Goal: Task Accomplishment & Management: Use online tool/utility

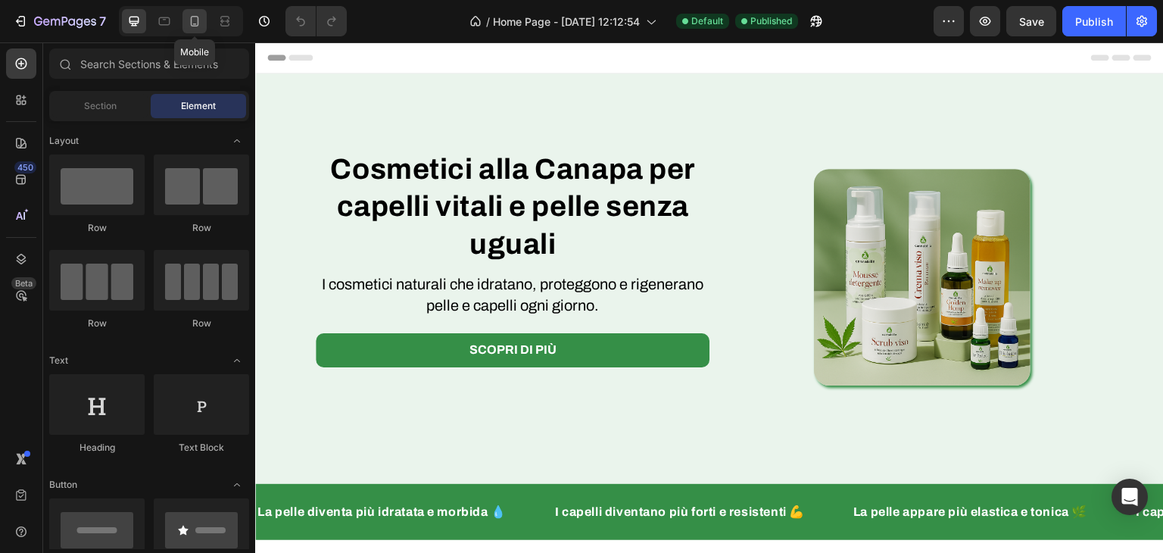
click at [198, 17] on icon at bounding box center [195, 21] width 8 height 11
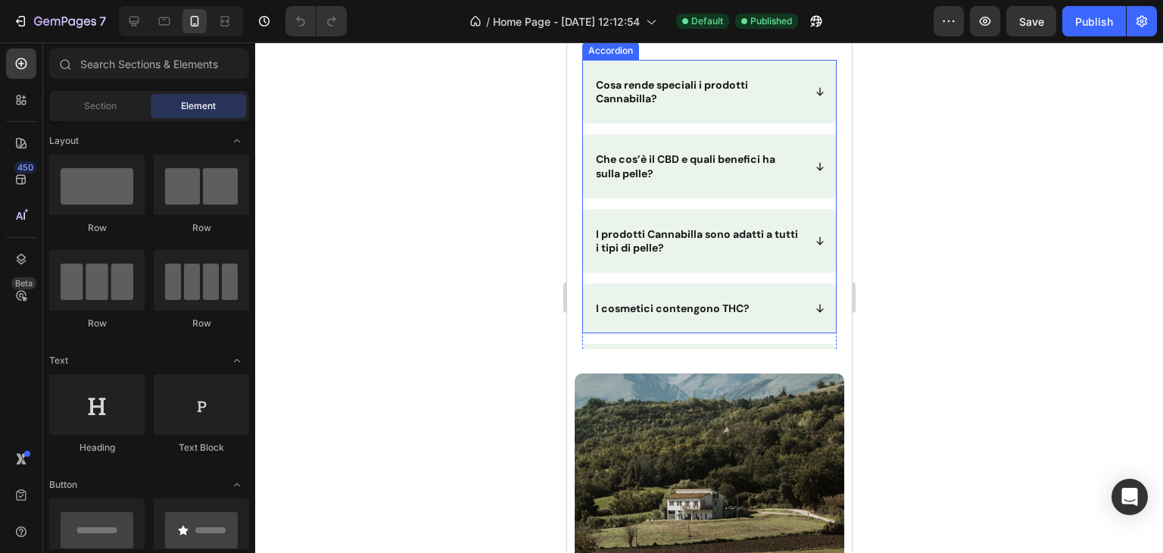
scroll to position [3430, 0]
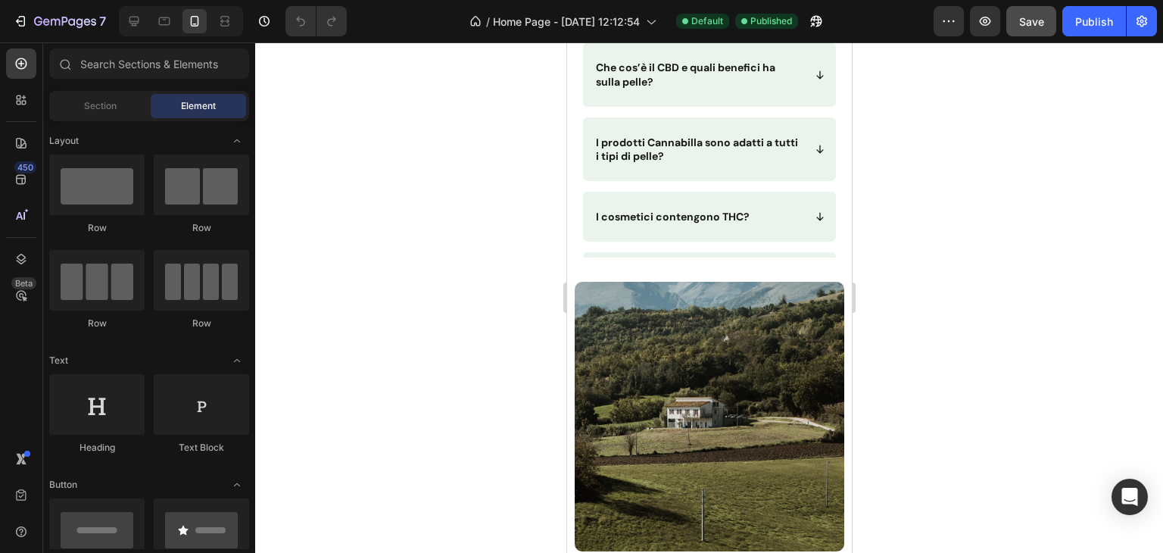
click at [1012, 17] on button "Save" at bounding box center [1031, 21] width 50 height 30
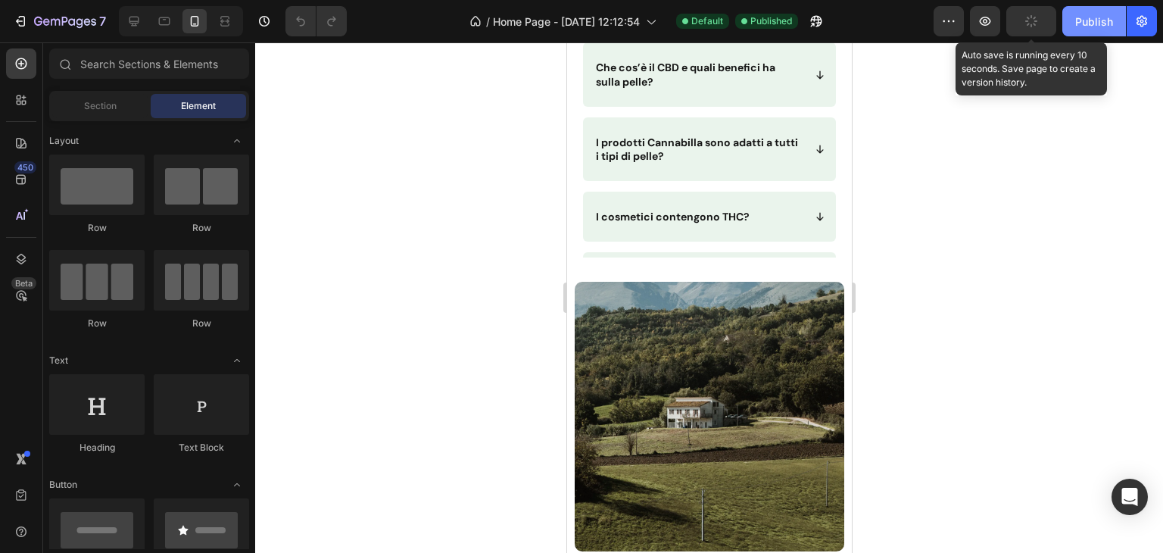
click at [1087, 22] on div "Publish" at bounding box center [1094, 22] width 38 height 16
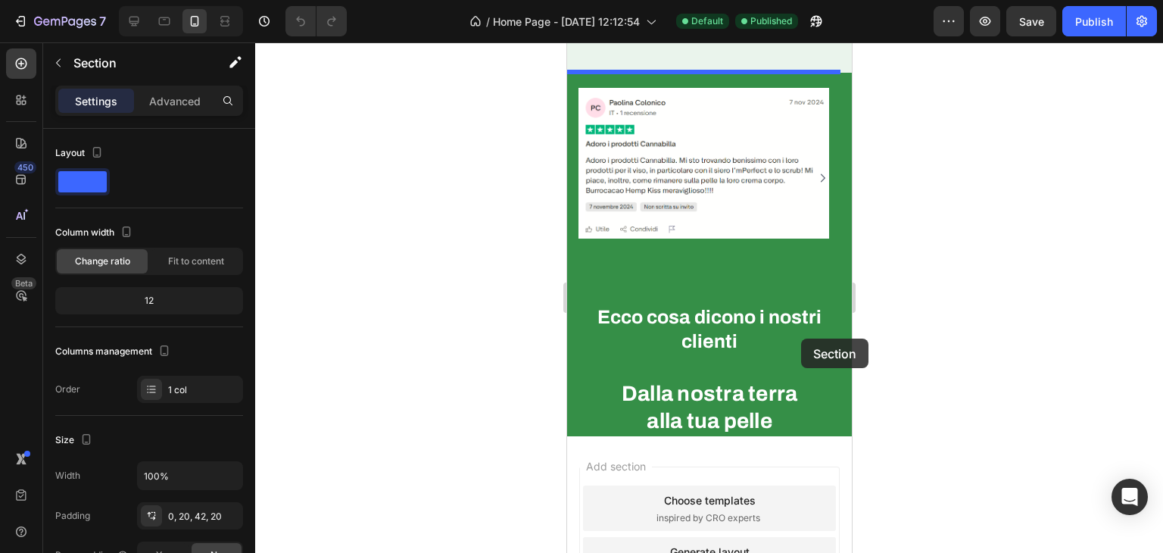
scroll to position [5956, 0]
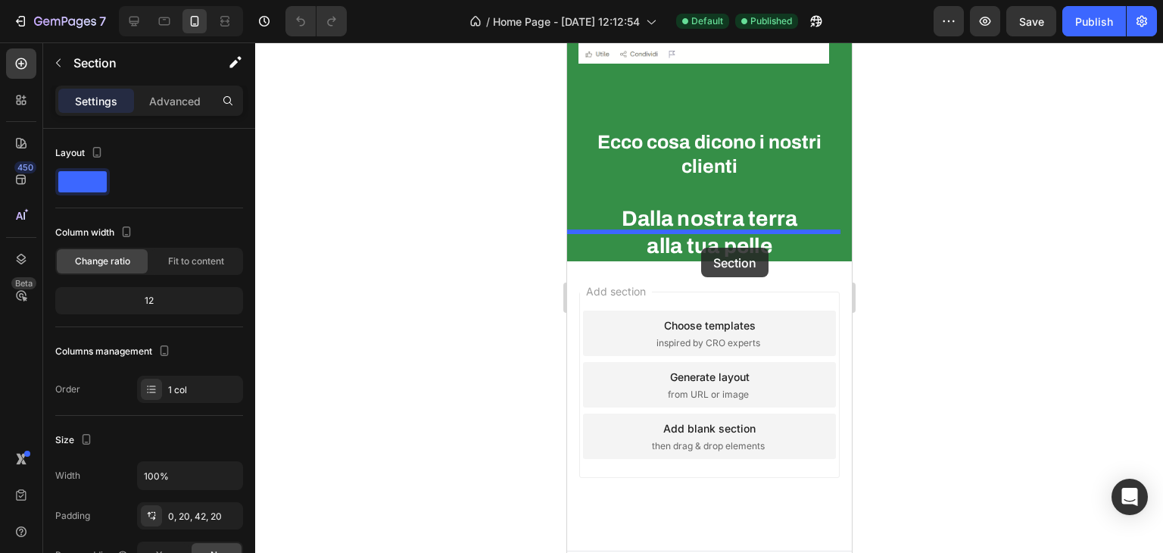
drag, startPoint x: 830, startPoint y: 237, endPoint x: 700, endPoint y: 248, distance: 130.6
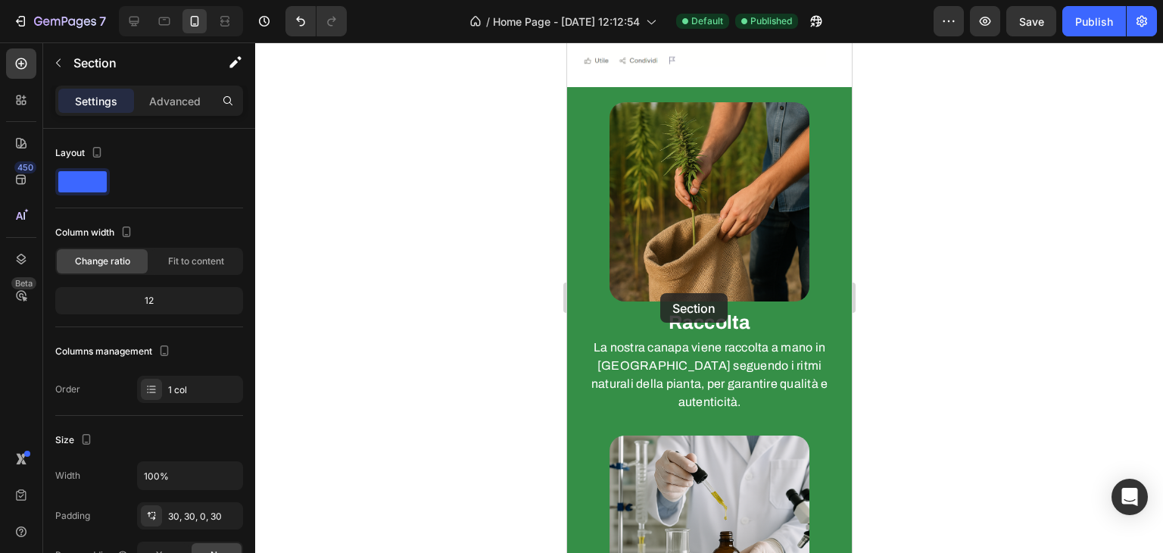
scroll to position [889, 0]
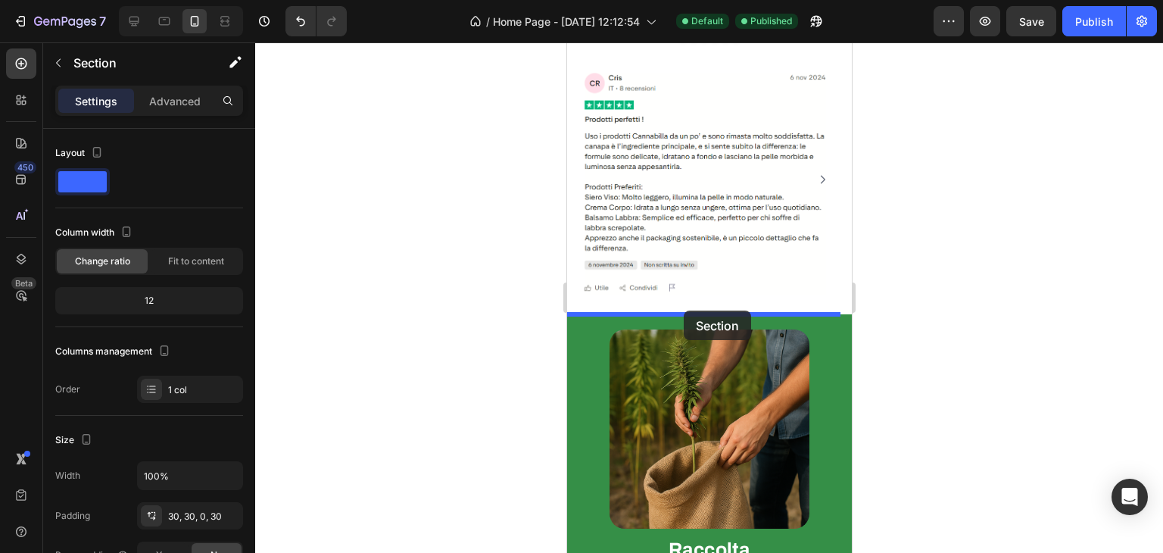
drag, startPoint x: 826, startPoint y: 206, endPoint x: 683, endPoint y: 310, distance: 177.1
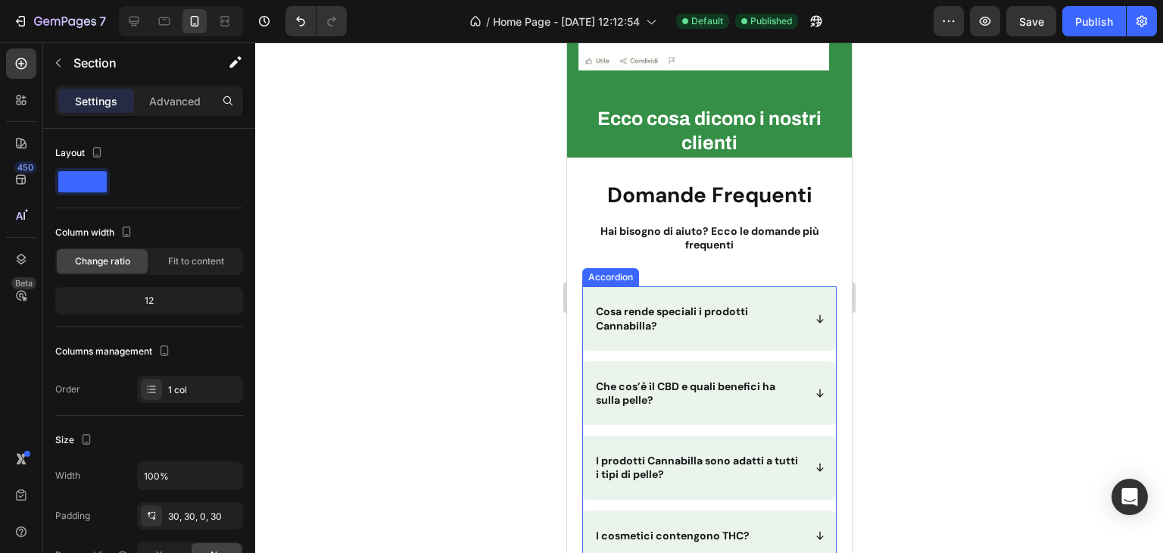
scroll to position [5052, 0]
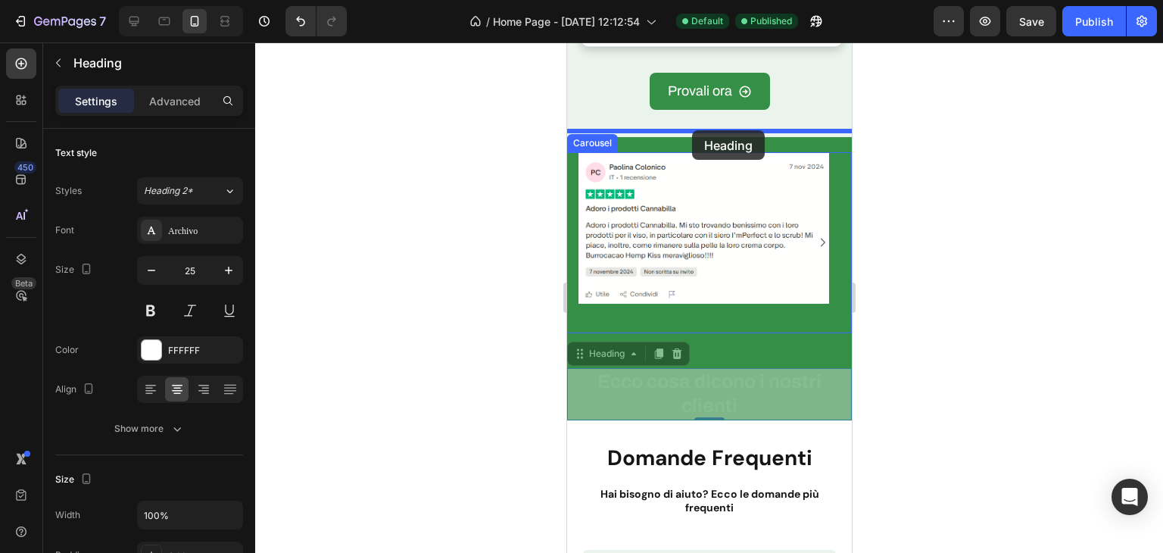
drag, startPoint x: 677, startPoint y: 367, endPoint x: 690, endPoint y: 134, distance: 233.5
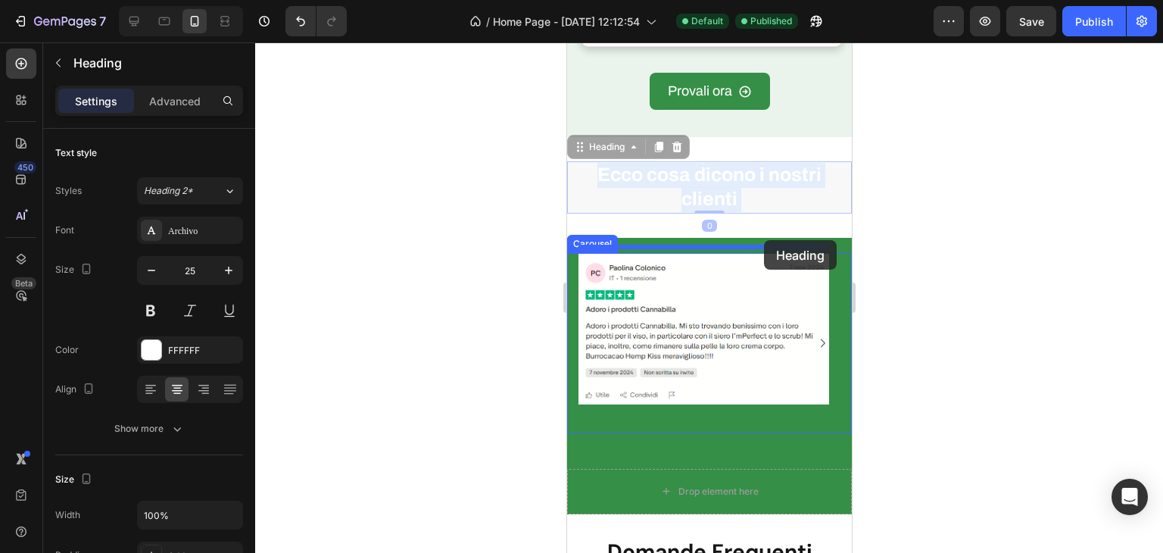
drag, startPoint x: 786, startPoint y: 181, endPoint x: 762, endPoint y: 242, distance: 65.7
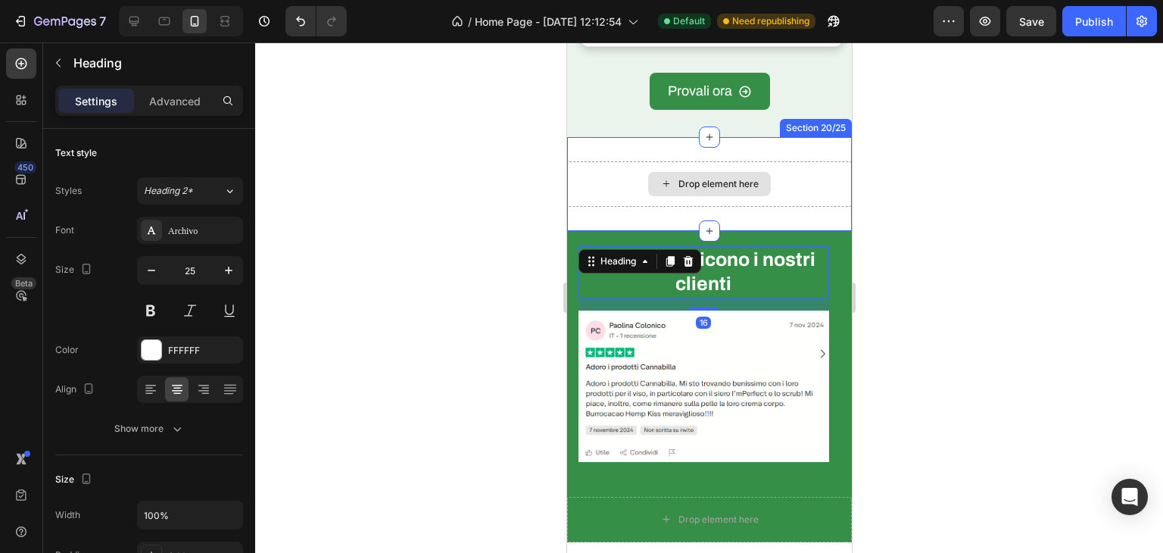
click at [800, 164] on div "Drop element here" at bounding box center [708, 183] width 285 height 45
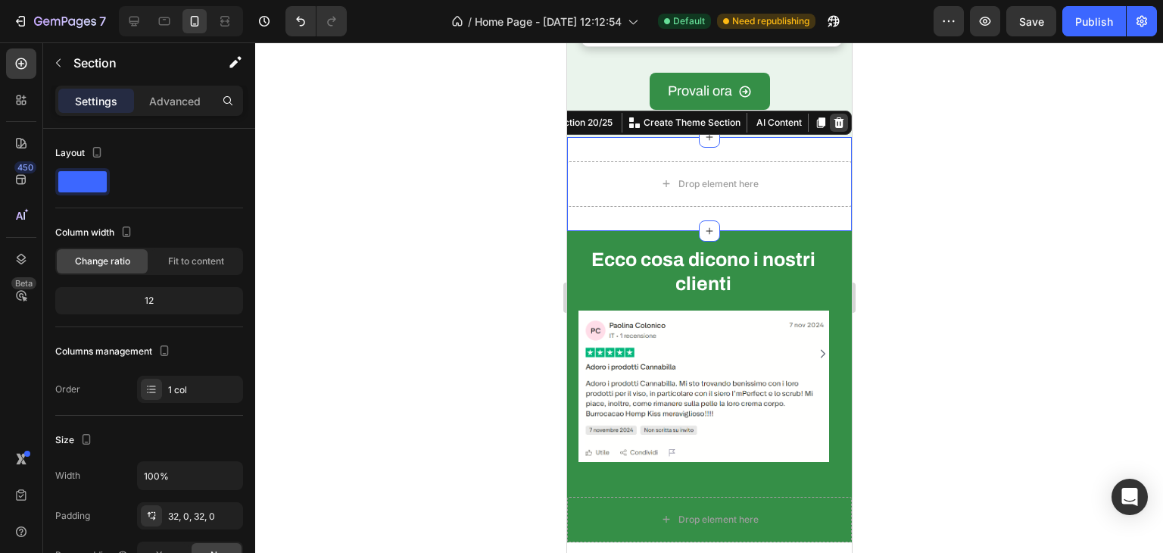
click at [833, 117] on icon at bounding box center [838, 122] width 10 height 11
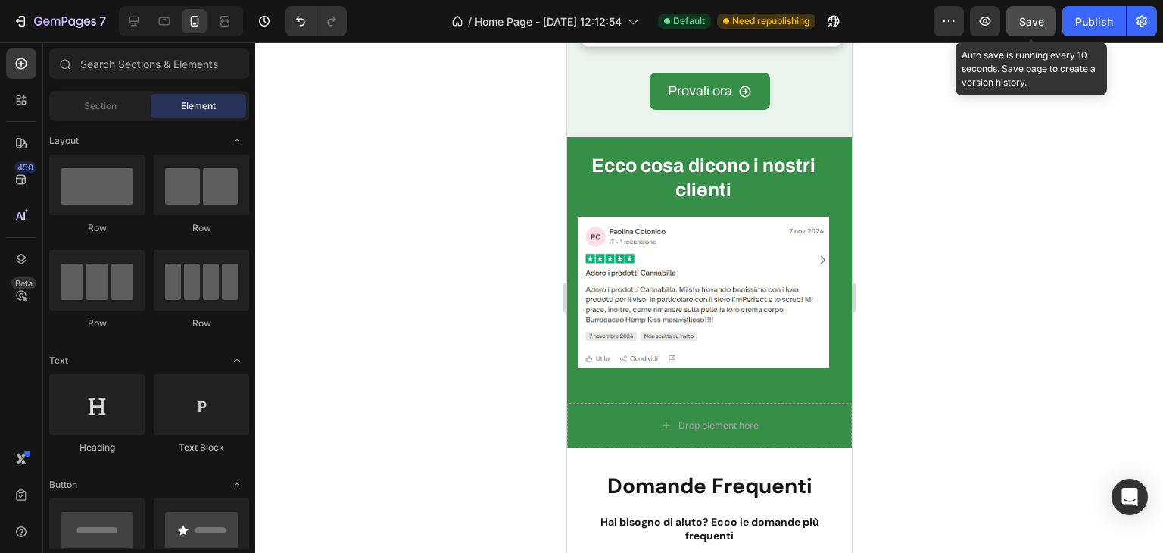
click at [1026, 15] on span "Save" at bounding box center [1031, 21] width 25 height 13
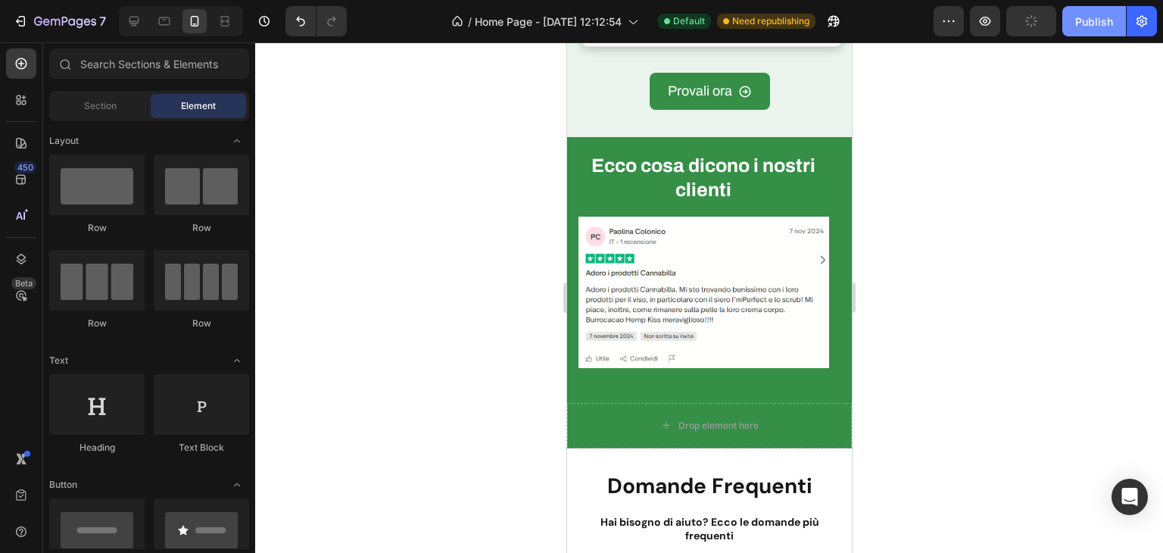
click at [1081, 30] on button "Publish" at bounding box center [1094, 21] width 64 height 30
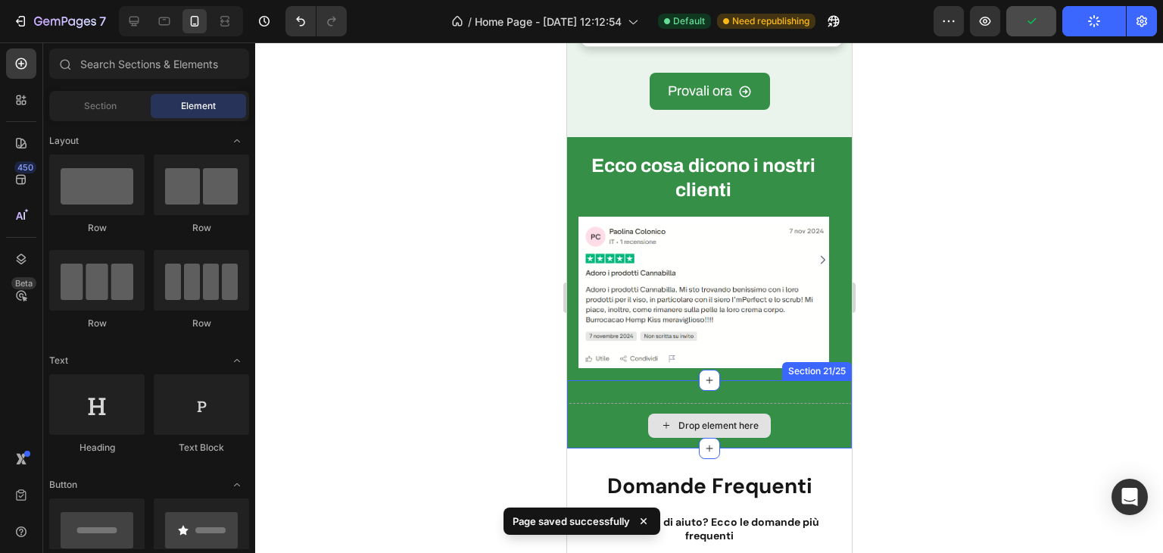
click at [802, 422] on div "Drop element here" at bounding box center [708, 425] width 285 height 45
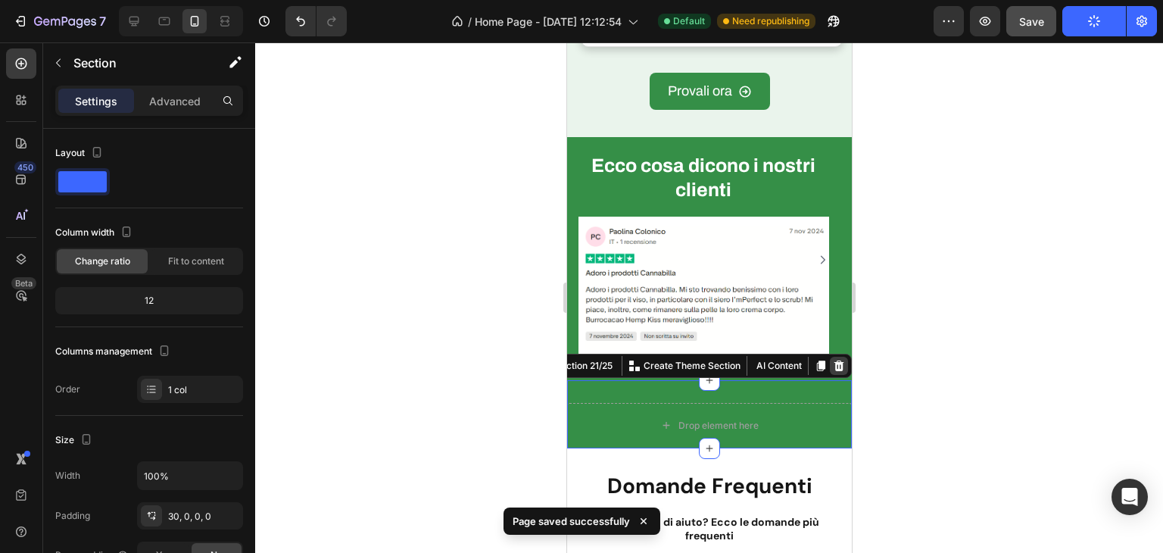
click at [832, 360] on icon at bounding box center [838, 366] width 12 height 12
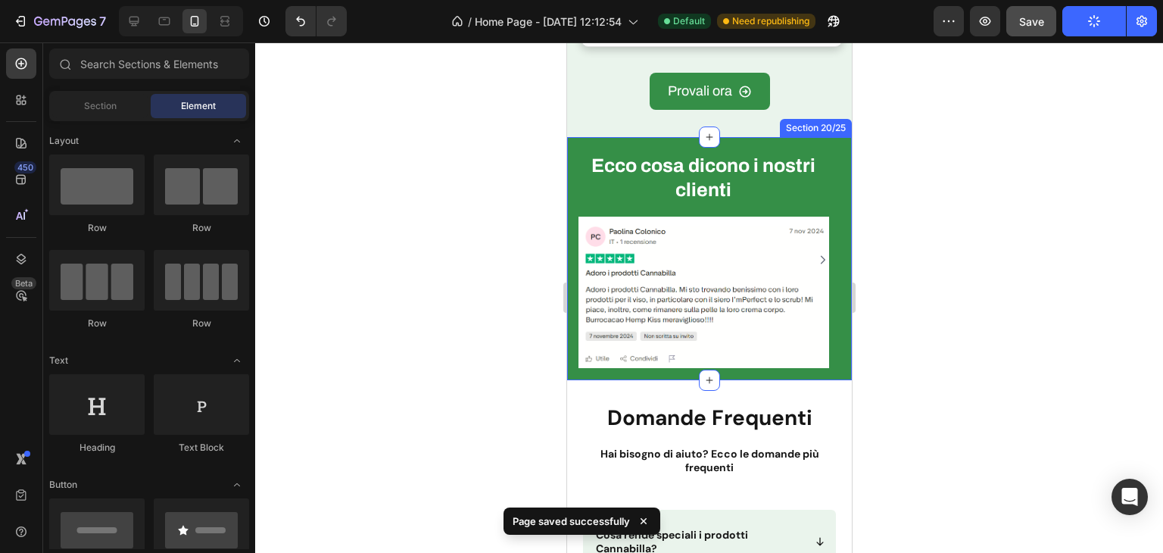
click at [818, 365] on div "Ecco cosa dicono i nostri clienti Heading Image Image Image Carousel Row" at bounding box center [708, 266] width 285 height 228
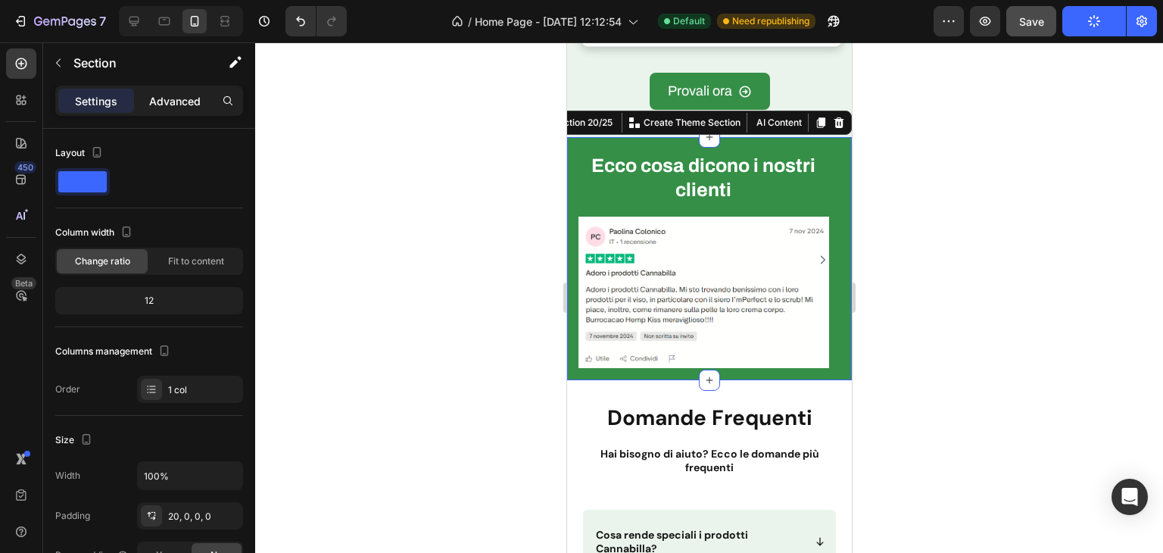
click at [179, 97] on p "Advanced" at bounding box center [174, 101] width 51 height 16
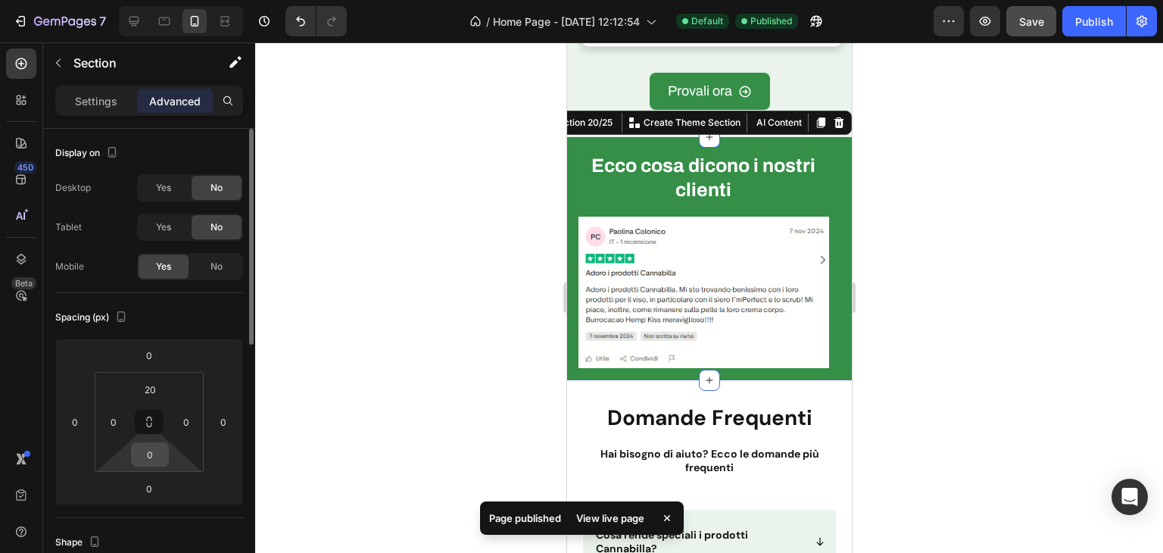
click at [151, 461] on input "0" at bounding box center [150, 454] width 30 height 23
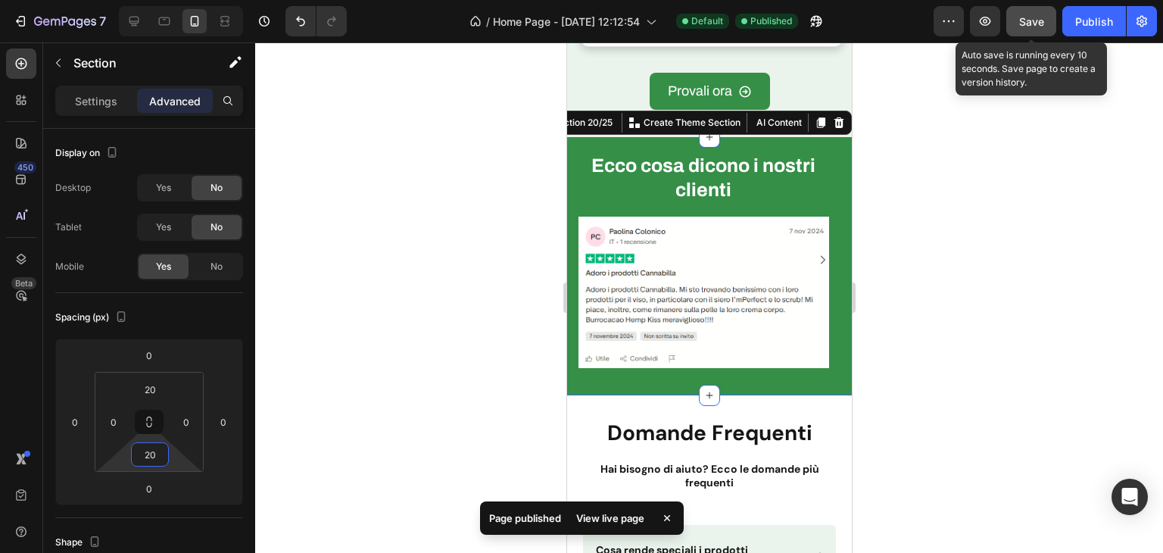
type input "20"
click at [942, 37] on div "7 Version history / Home Page - [DATE] 12:12:54 Default Published Preview Save …" at bounding box center [581, 21] width 1163 height 43
click at [1039, 20] on span "Save" at bounding box center [1031, 21] width 25 height 13
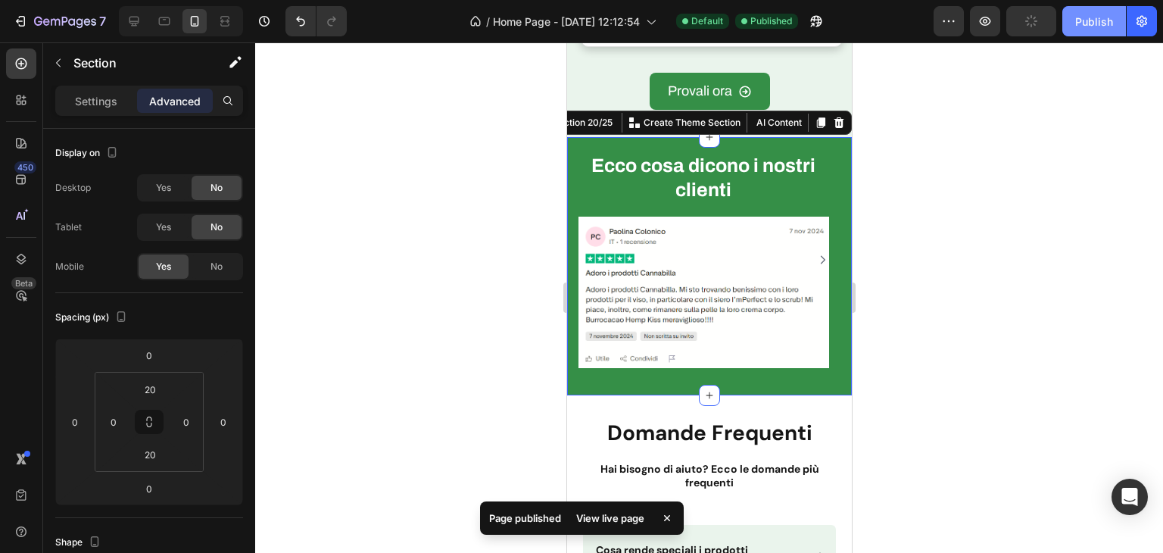
click at [1079, 14] on div "Publish" at bounding box center [1094, 22] width 38 height 16
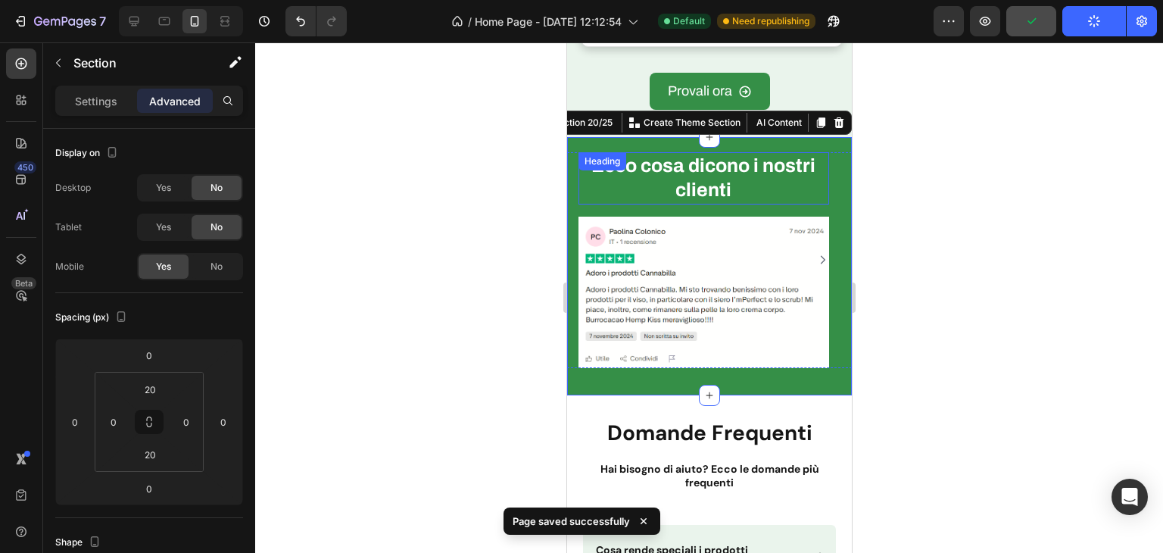
click at [758, 164] on h2 "Ecco cosa dicono i nostri clienti" at bounding box center [703, 178] width 251 height 52
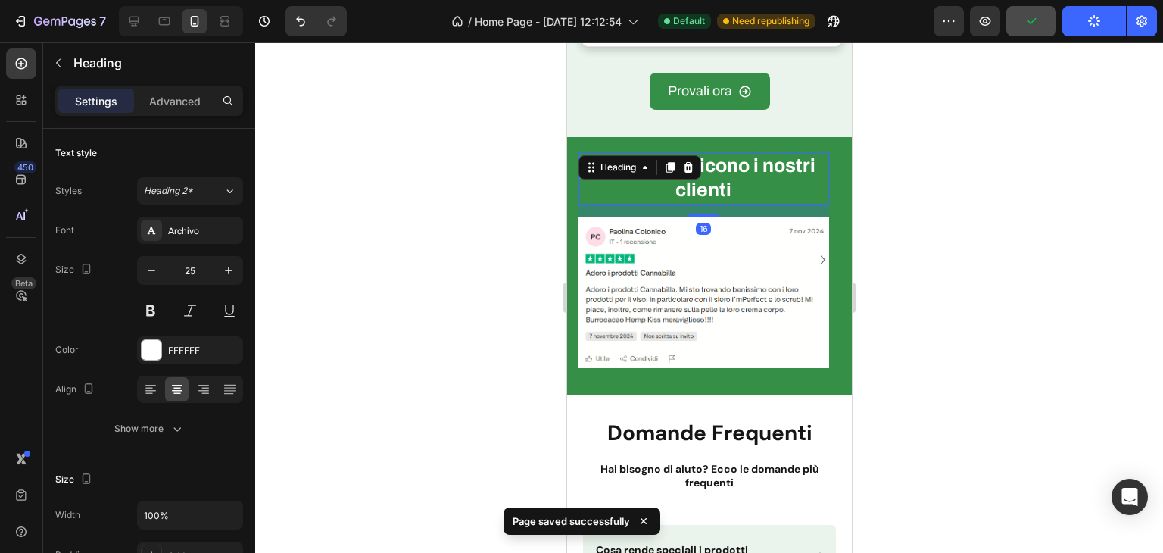
click at [771, 160] on h2 "Ecco cosa dicono i nostri clienti" at bounding box center [703, 178] width 251 height 52
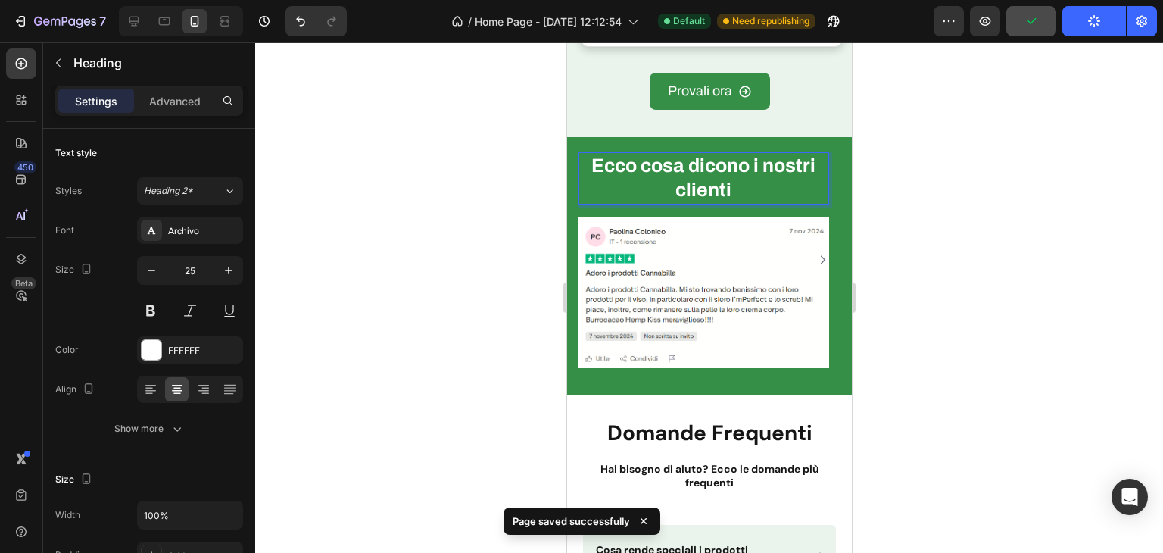
click at [765, 161] on p "Ecco cosa dicono i nostri clienti" at bounding box center [703, 178] width 248 height 49
click at [754, 160] on p "Ecco cosa dicono i nostri clienti" at bounding box center [703, 178] width 248 height 49
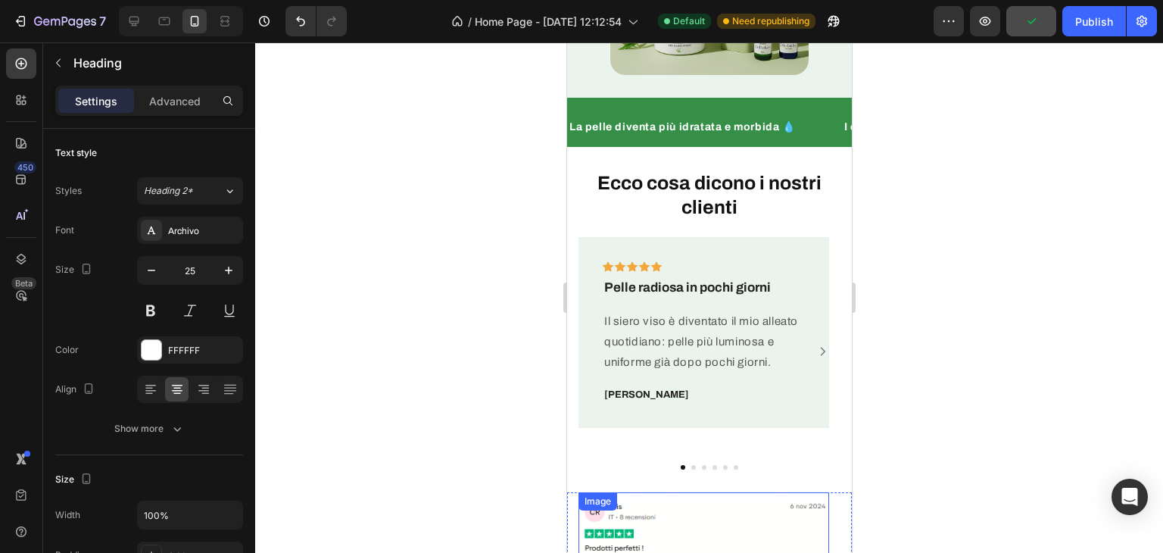
scroll to position [439, 0]
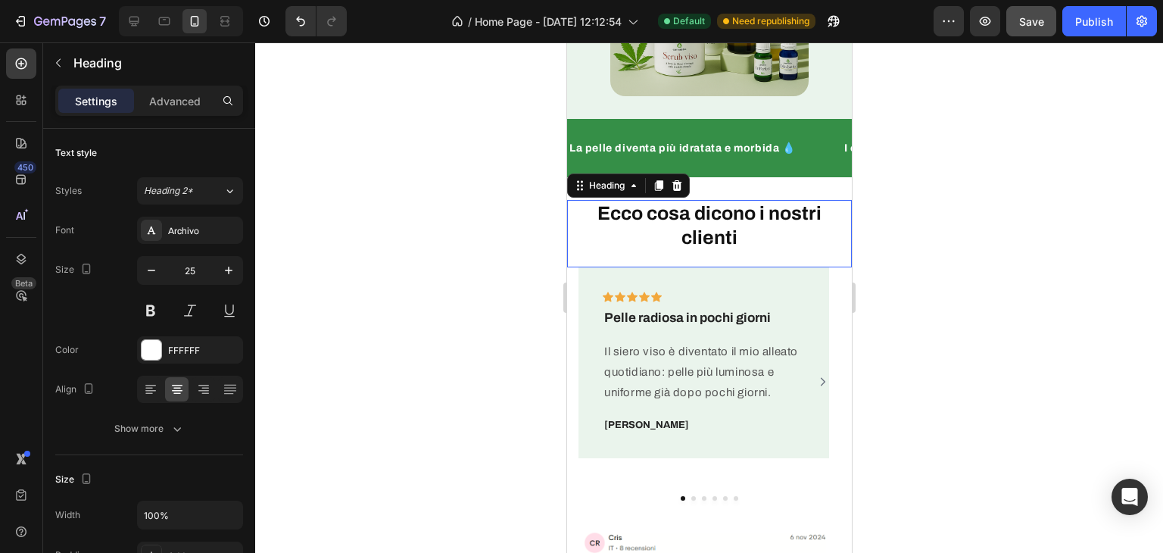
click at [749, 208] on h2 "Ecco cosa dicono i nostri clienti" at bounding box center [708, 226] width 285 height 52
click at [752, 210] on h2 "Ecco cosa dicono i nostri clienti" at bounding box center [708, 226] width 285 height 52
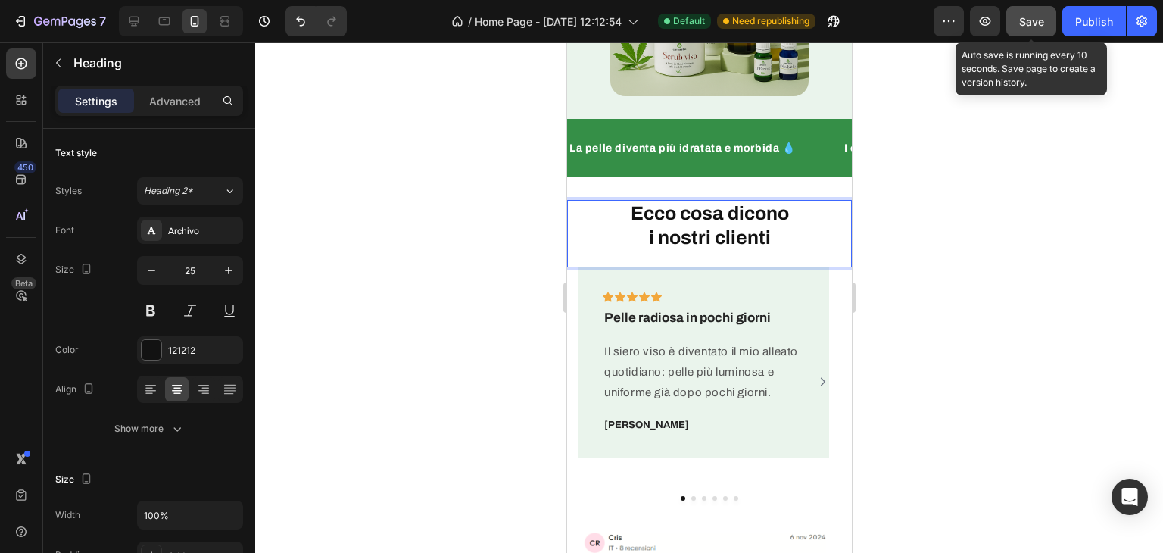
drag, startPoint x: 1014, startPoint y: 19, endPoint x: 1023, endPoint y: 20, distance: 8.5
click at [1014, 19] on button "Save" at bounding box center [1031, 21] width 50 height 30
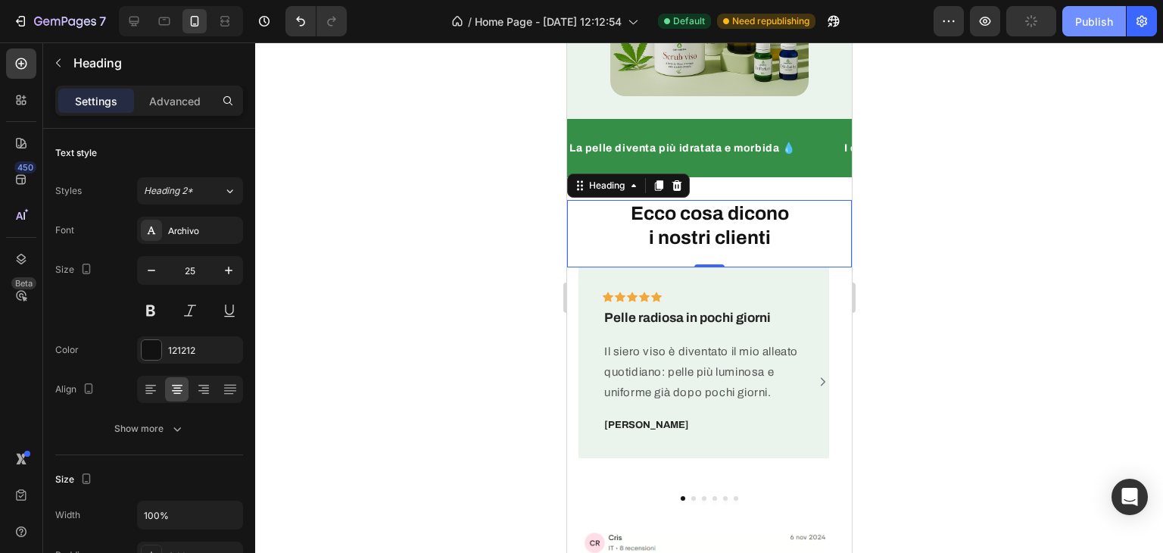
click at [1078, 31] on button "Publish" at bounding box center [1094, 21] width 64 height 30
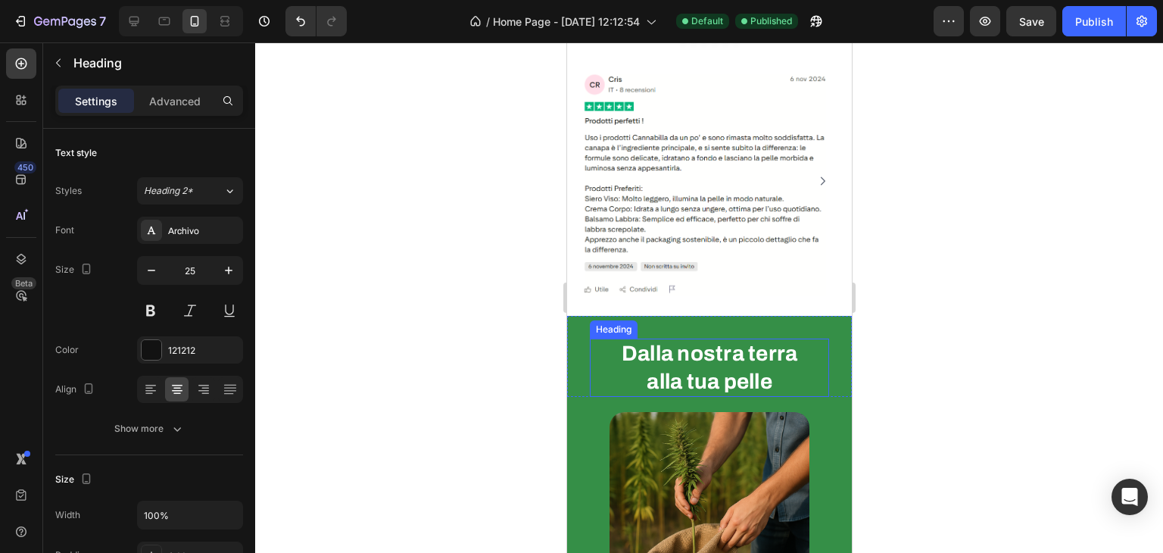
scroll to position [984, 0]
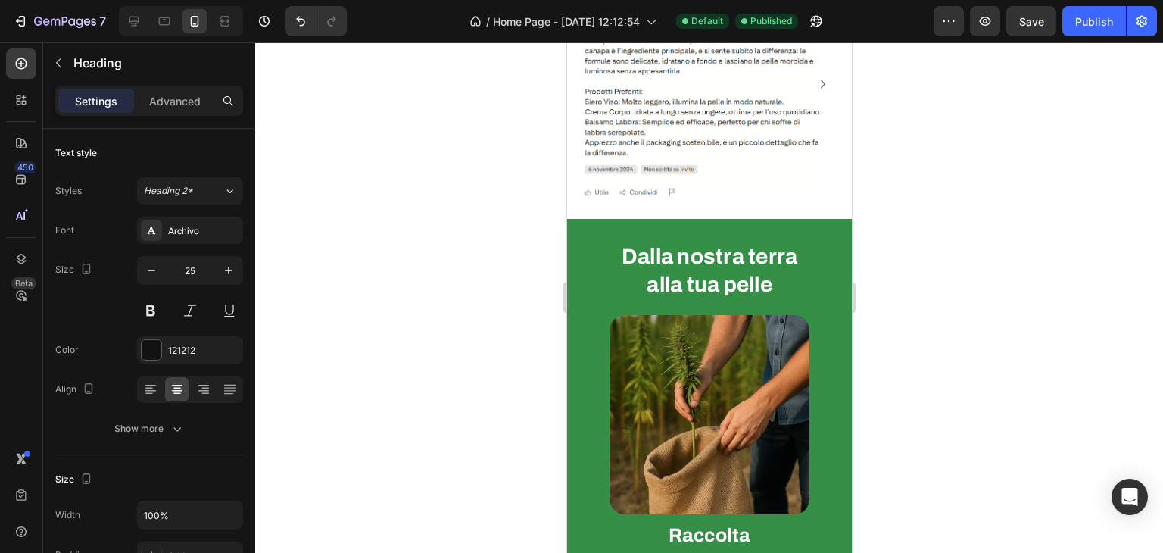
click at [1036, 4] on div "7 Version history / Home Page - [DATE] 12:12:54 Default Published Preview Save …" at bounding box center [581, 21] width 1163 height 43
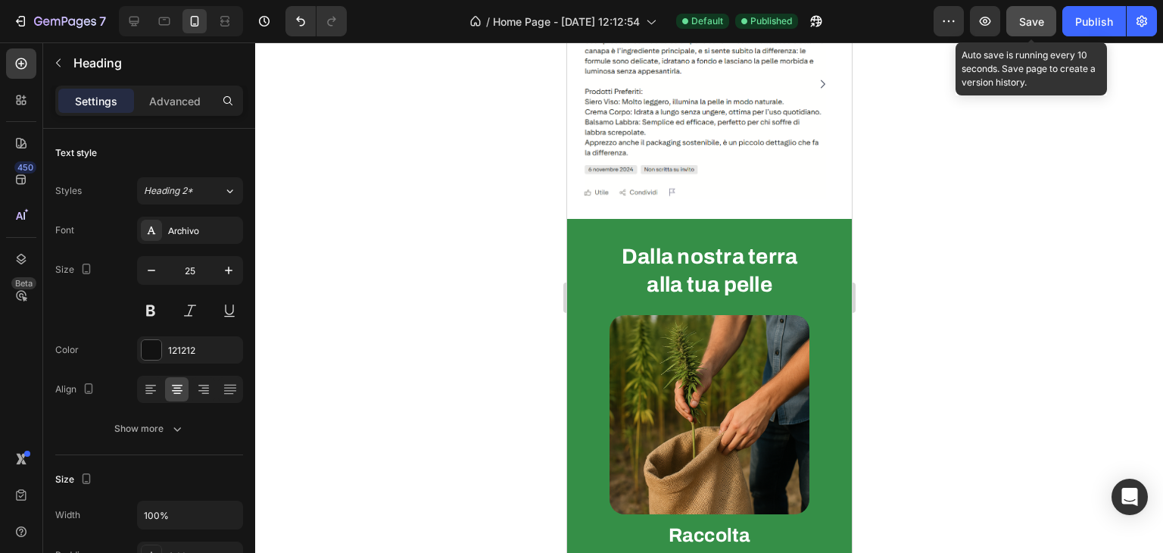
click at [1033, 31] on button "Save" at bounding box center [1031, 21] width 50 height 30
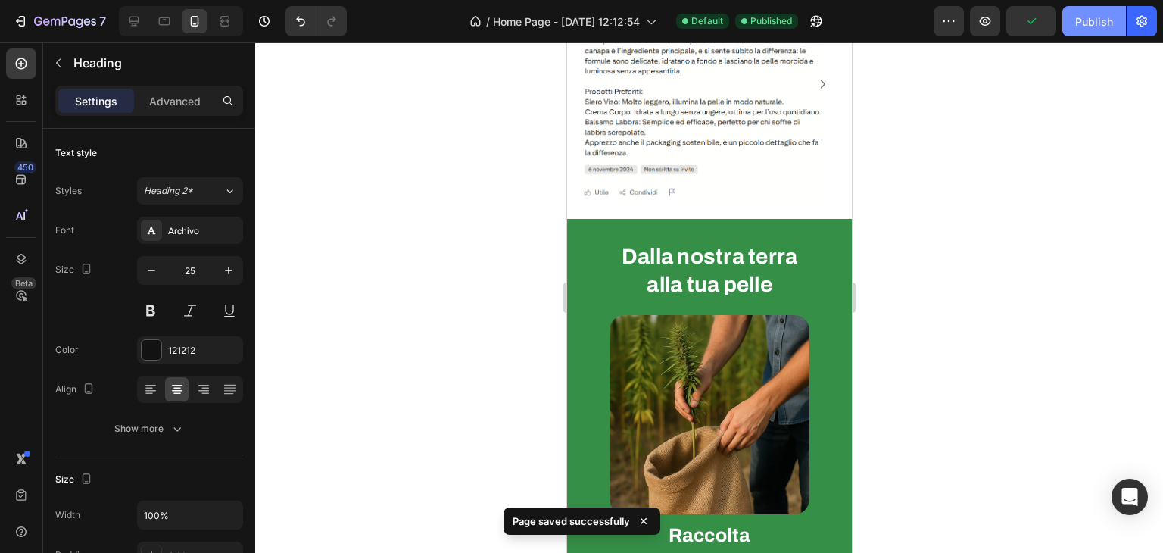
click at [1081, 16] on div "Publish" at bounding box center [1094, 22] width 38 height 16
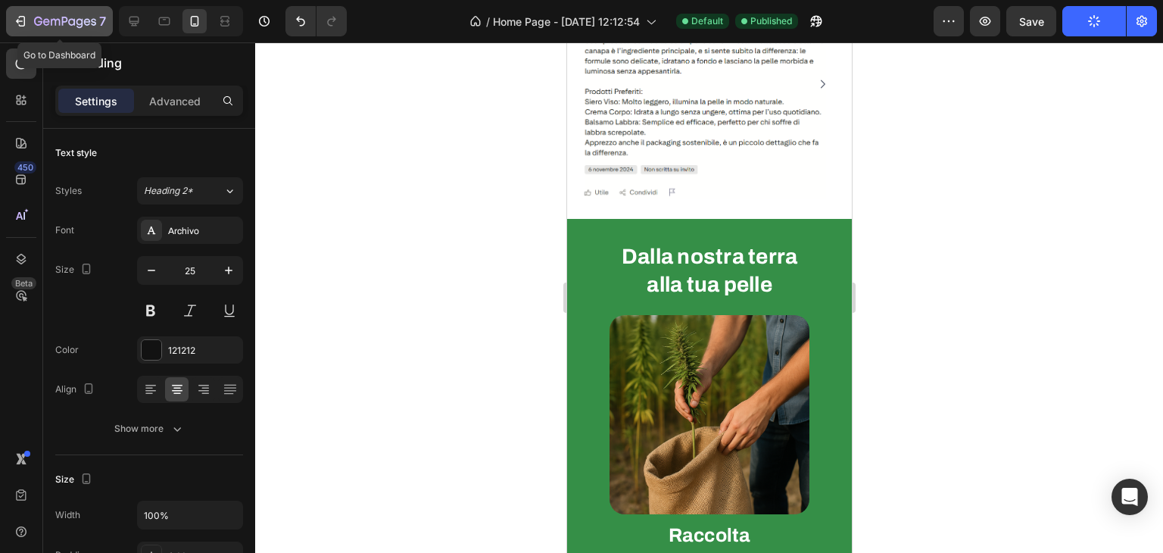
click at [26, 18] on icon "button" at bounding box center [20, 21] width 15 height 15
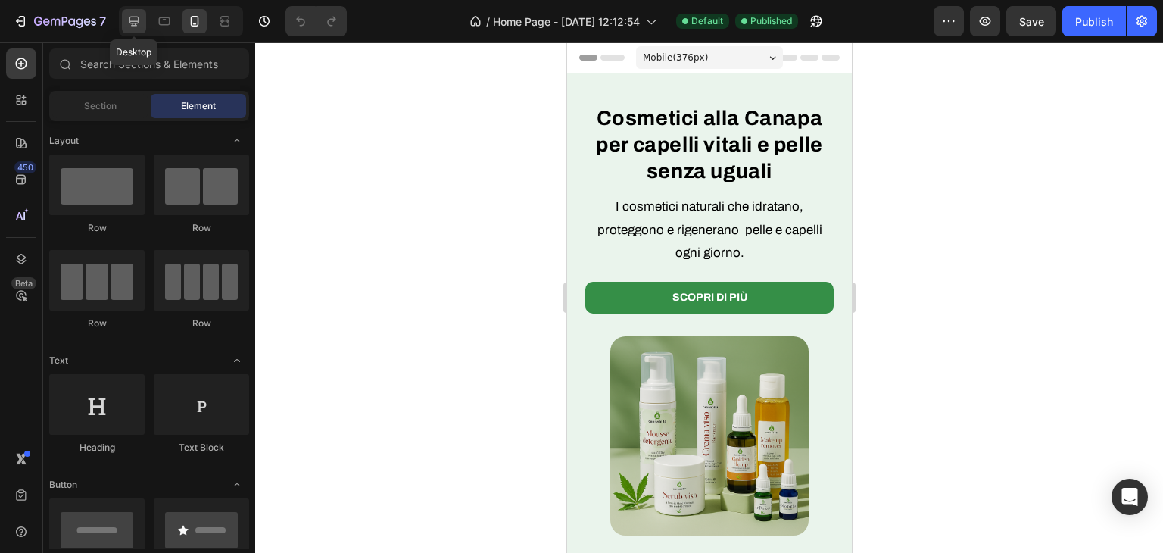
click at [139, 21] on icon at bounding box center [133, 21] width 15 height 15
